Goal: Task Accomplishment & Management: Manage account settings

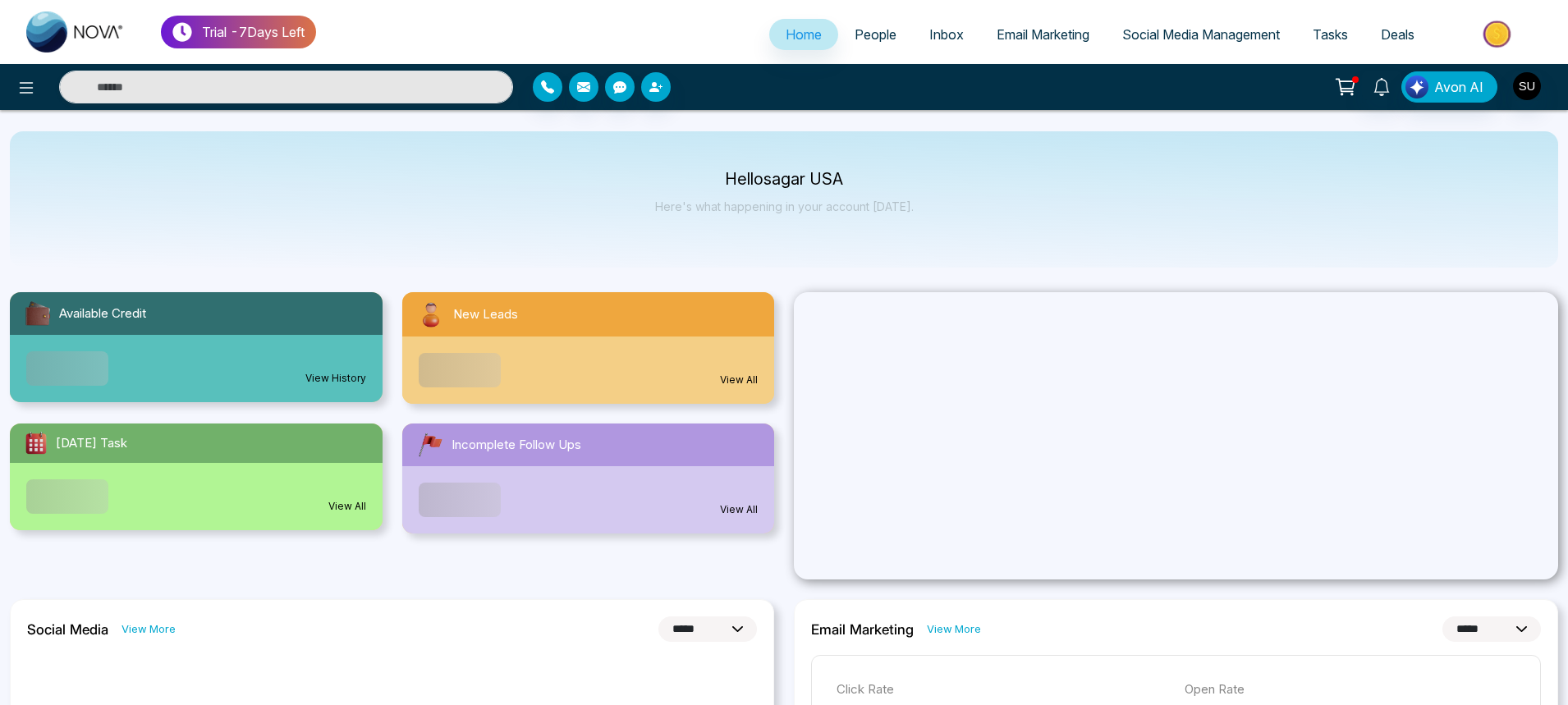
select select "*"
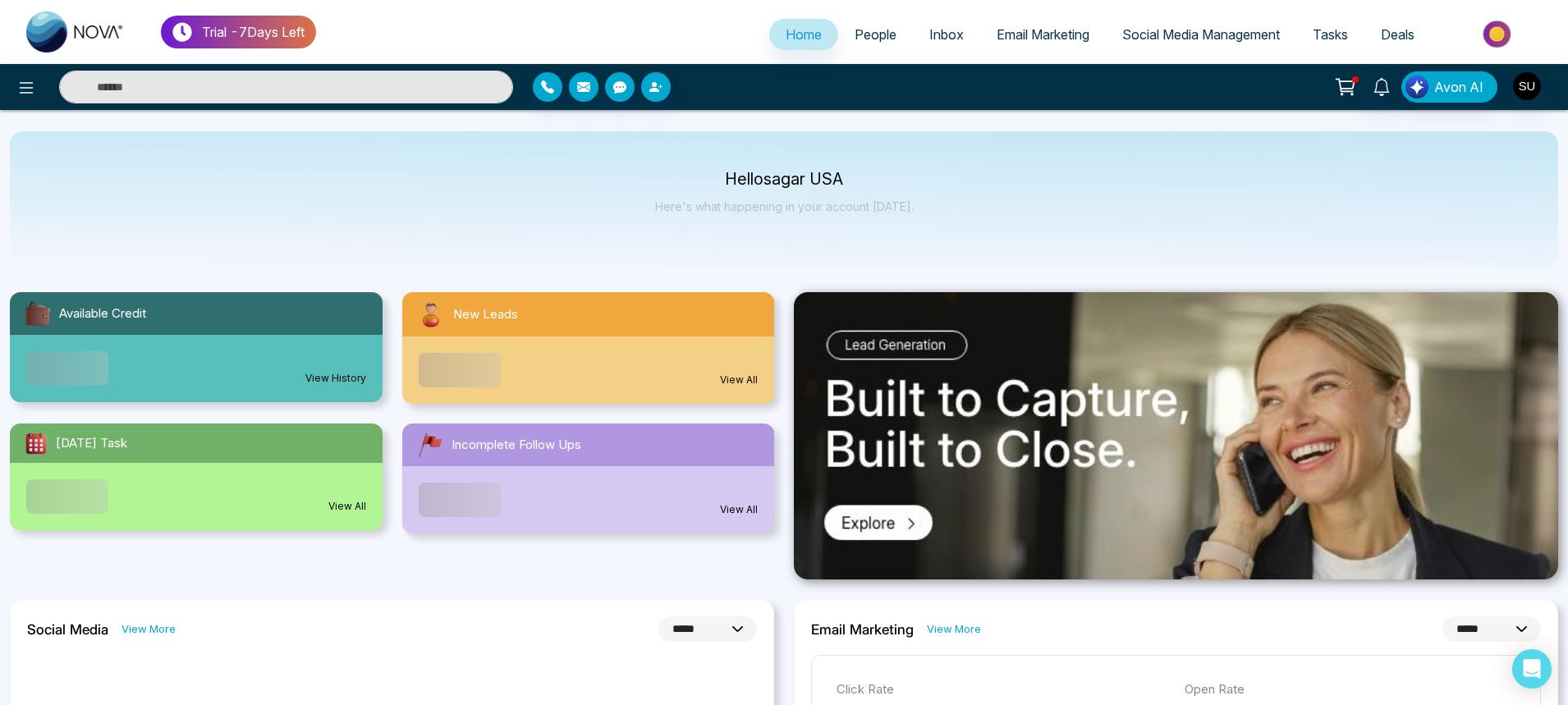
click at [872, 35] on span "People" at bounding box center [875, 34] width 42 height 16
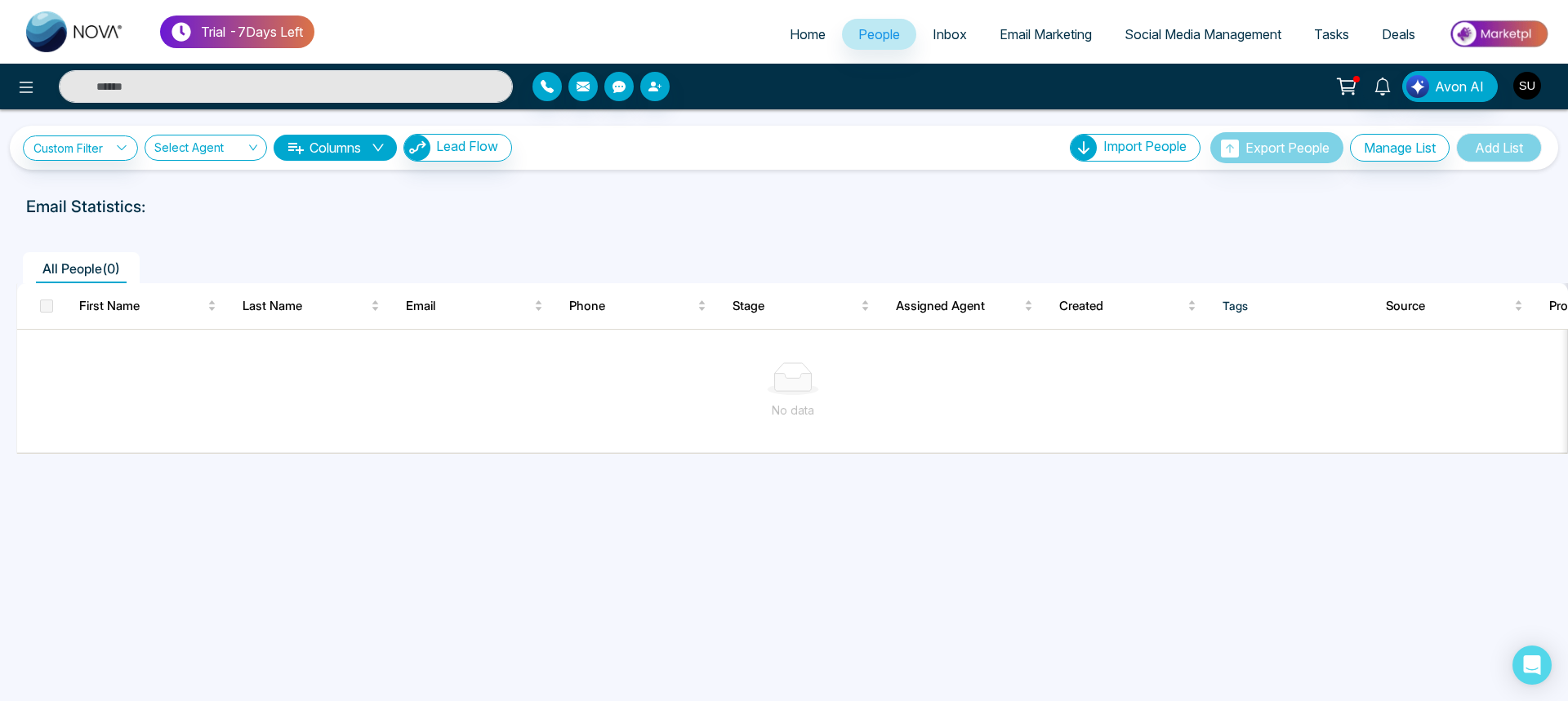
click at [1527, 94] on img "button" at bounding box center [1527, 86] width 28 height 28
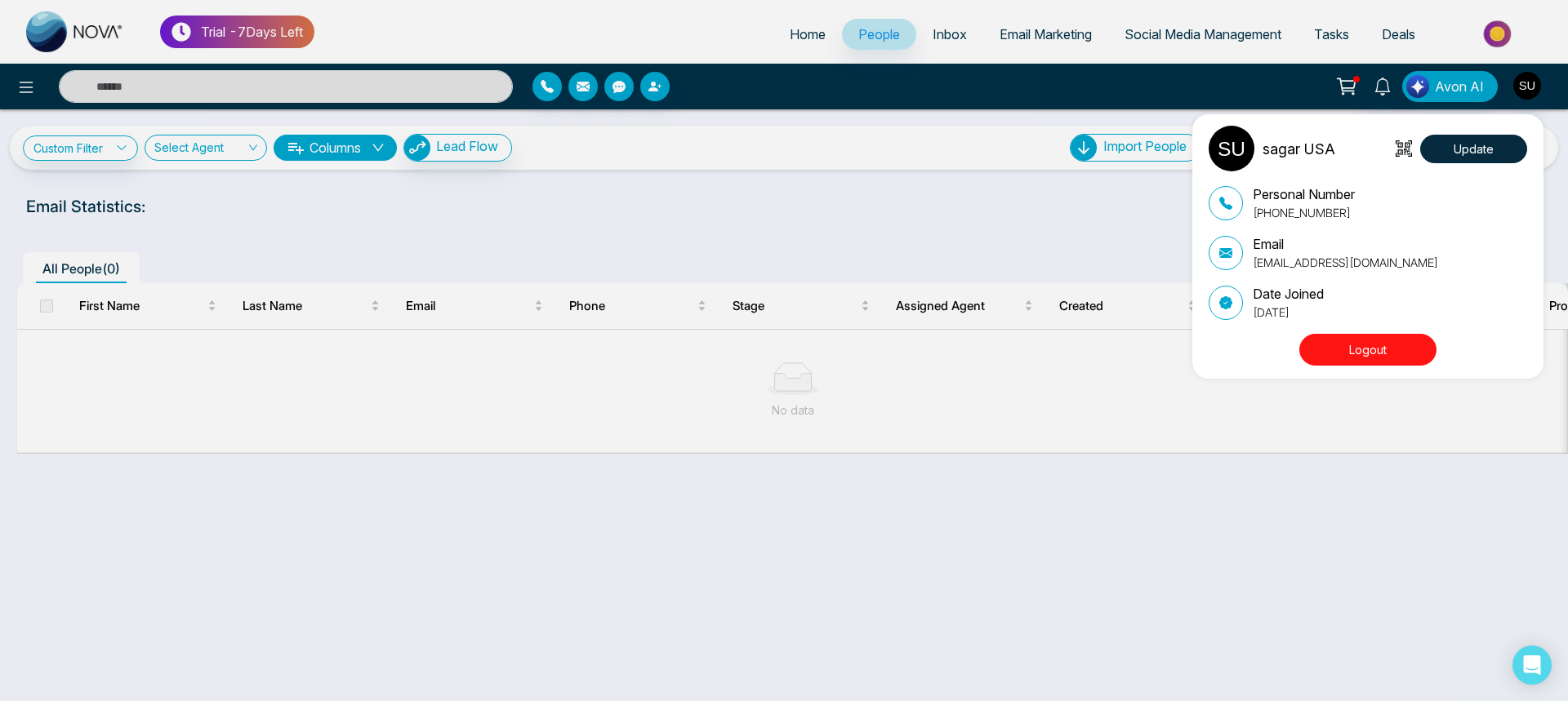
click at [1413, 348] on button "Logout" at bounding box center [1368, 350] width 137 height 32
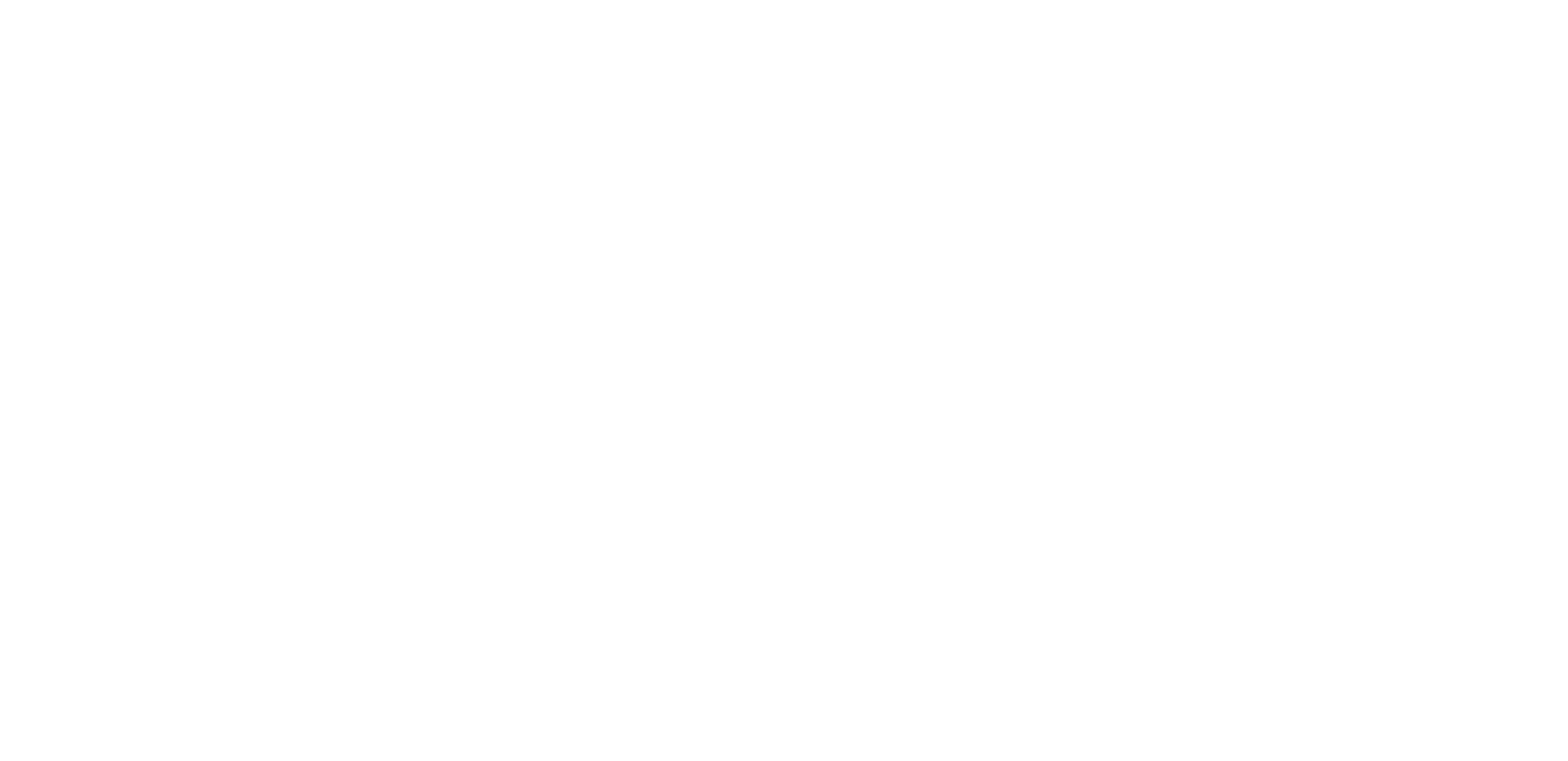
select select "*"
